Goal: Information Seeking & Learning: Learn about a topic

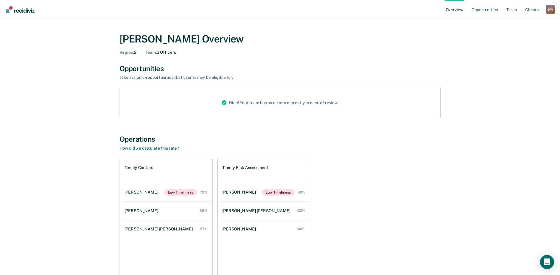
click at [453, 9] on link "Overview" at bounding box center [455, 9] width 20 height 19
click at [480, 8] on link "Opportunities" at bounding box center [485, 9] width 29 height 19
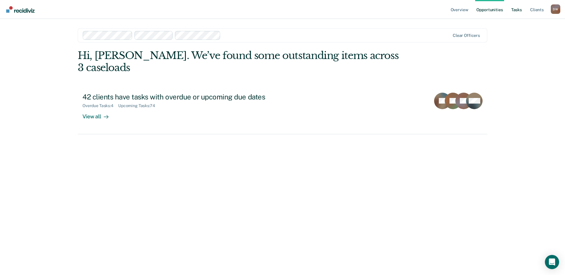
click at [515, 9] on link "Tasks" at bounding box center [516, 9] width 13 height 19
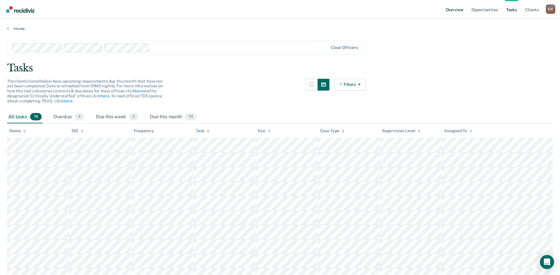
click at [456, 9] on link "Overview" at bounding box center [455, 9] width 20 height 19
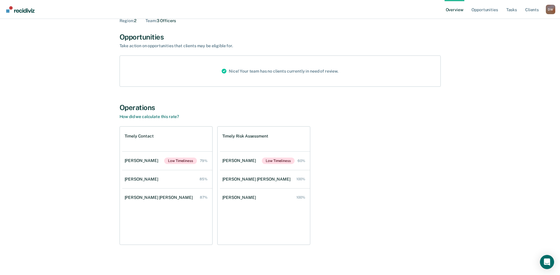
scroll to position [32, 0]
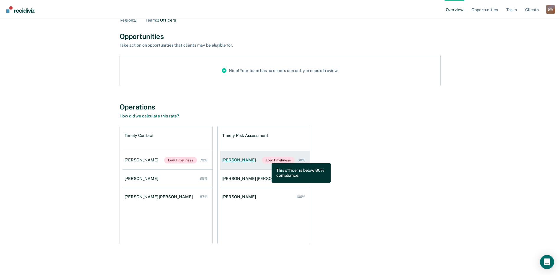
click at [267, 159] on span "Low Timeliness" at bounding box center [278, 160] width 33 height 7
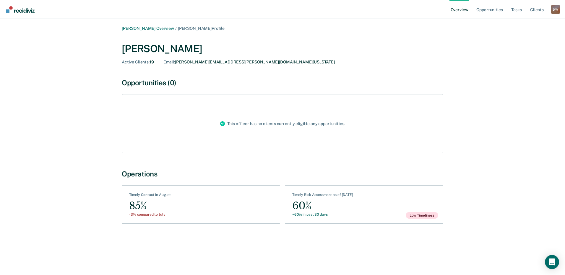
click at [456, 9] on link "Overview" at bounding box center [459, 9] width 20 height 19
